Goal: Communication & Community: Answer question/provide support

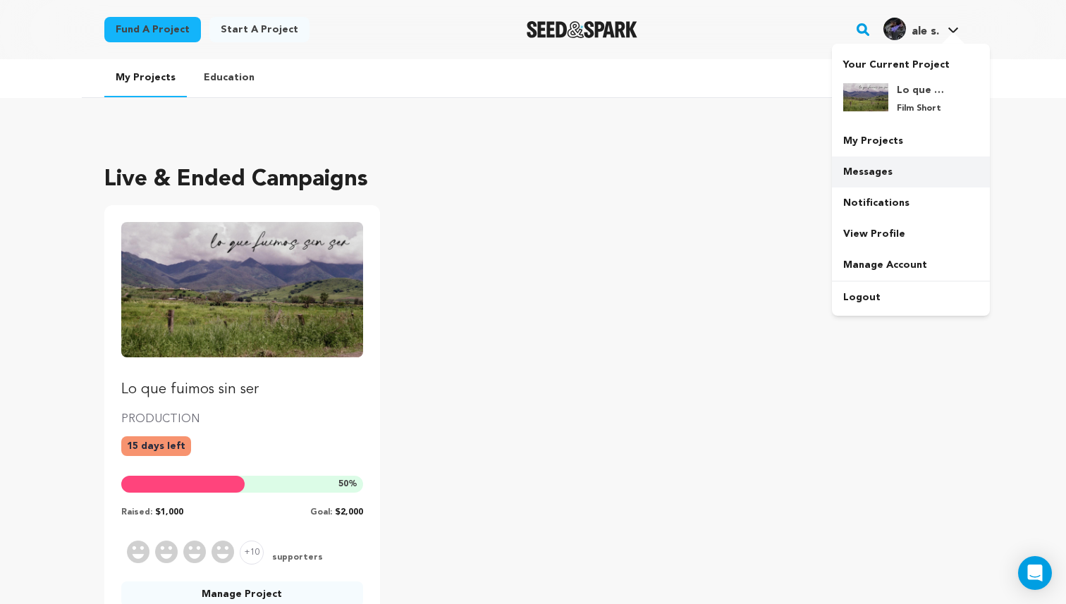
click at [885, 158] on link "Messages" at bounding box center [911, 172] width 158 height 31
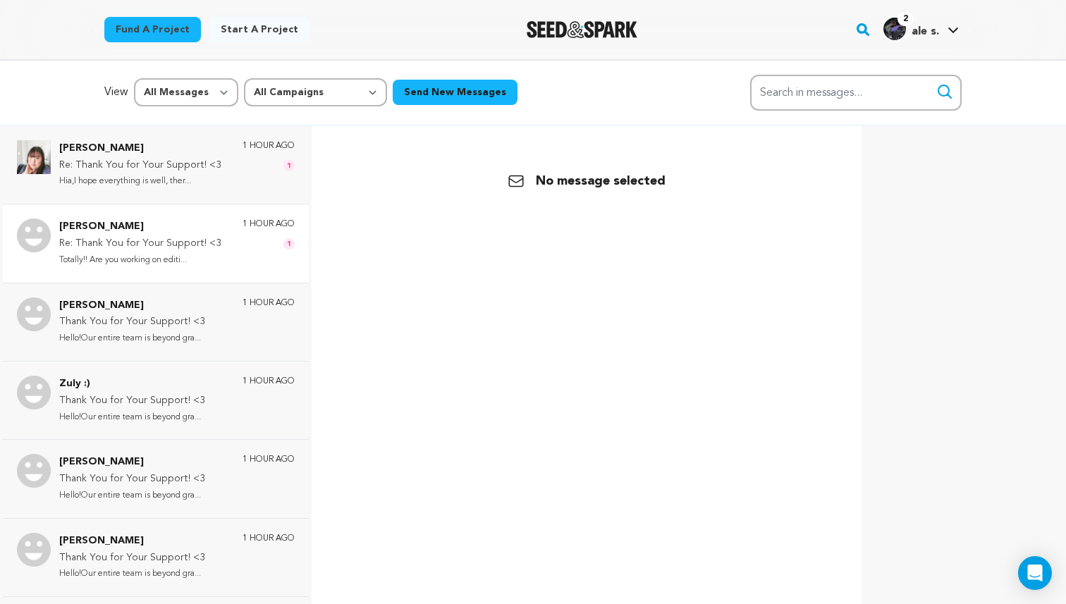
click at [209, 269] on div "[PERSON_NAME] Re: Thank You for Your Support! <3 Totally!! Are you working on e…" at bounding box center [156, 243] width 306 height 78
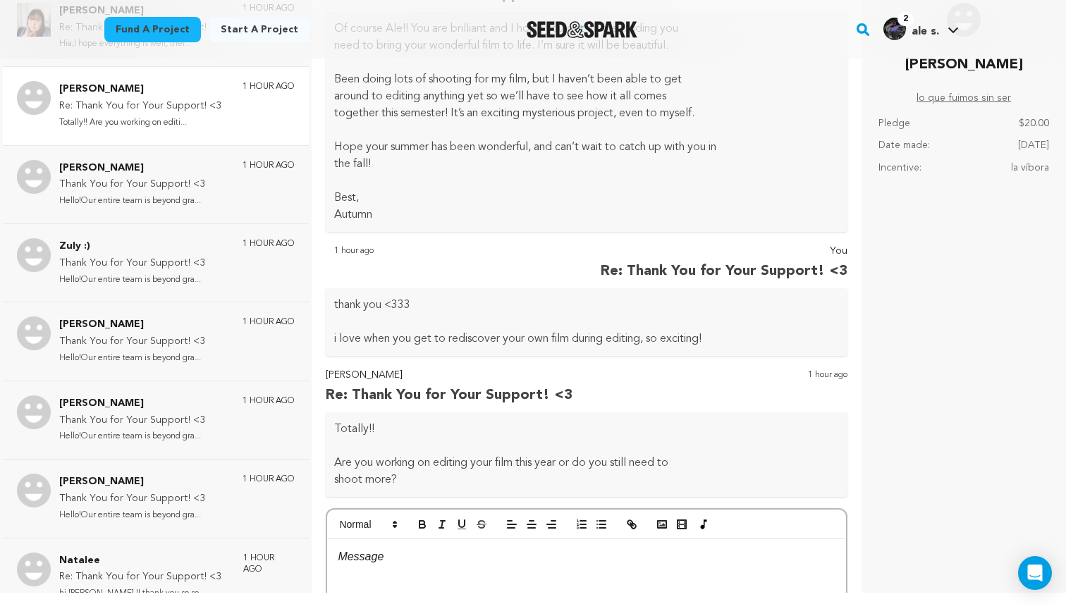
scroll to position [748, 0]
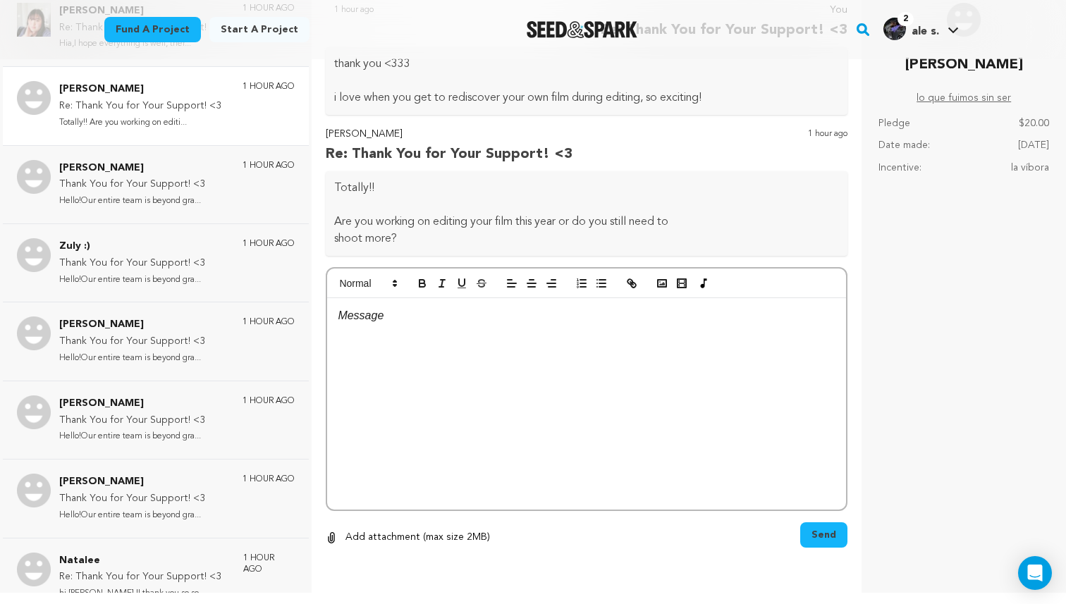
click at [511, 394] on div at bounding box center [586, 404] width 519 height 212
click at [830, 539] on span "Send" at bounding box center [824, 535] width 25 height 14
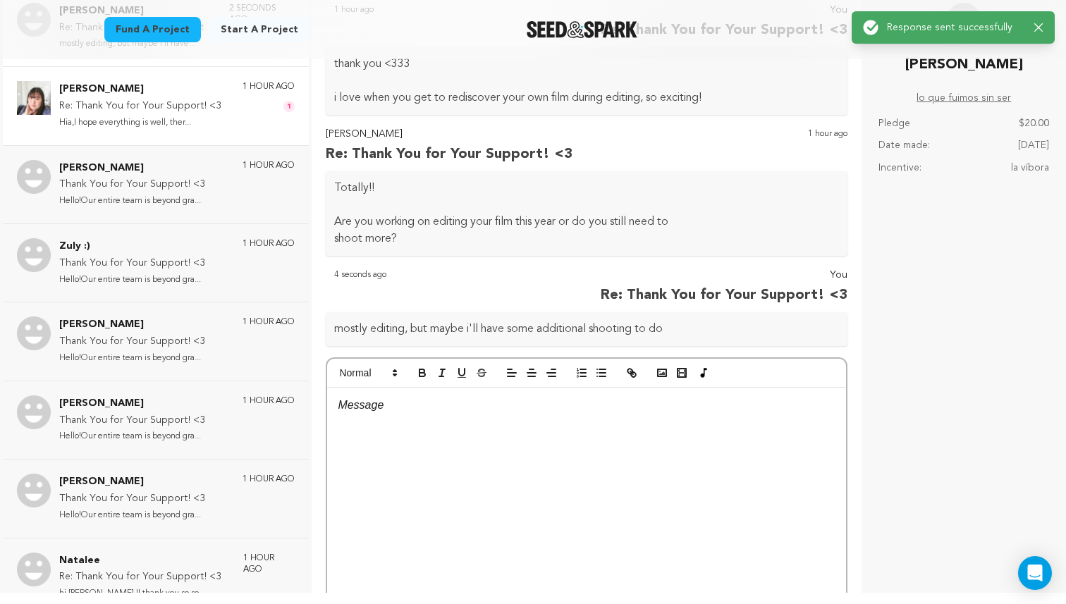
click at [240, 128] on div "[PERSON_NAME] Re: Thank You for Your Support! <3 Hia,I hope everything is well,…" at bounding box center [177, 105] width 236 height 49
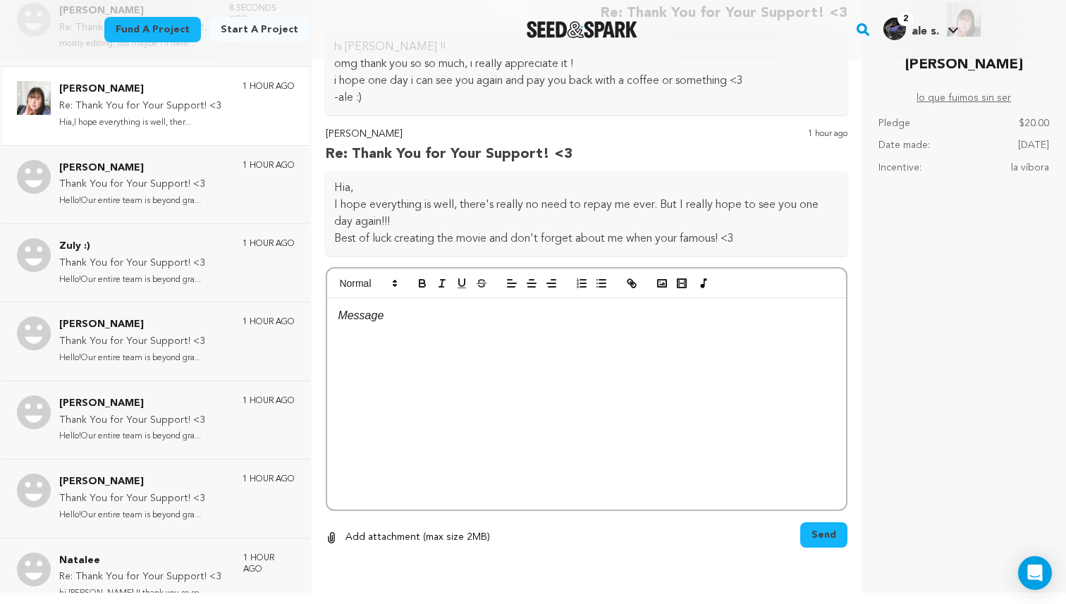
scroll to position [365, 0]
click at [416, 321] on p at bounding box center [587, 316] width 498 height 18
click at [827, 539] on span "Send" at bounding box center [824, 535] width 25 height 14
